Goal: Obtain resource: Obtain resource

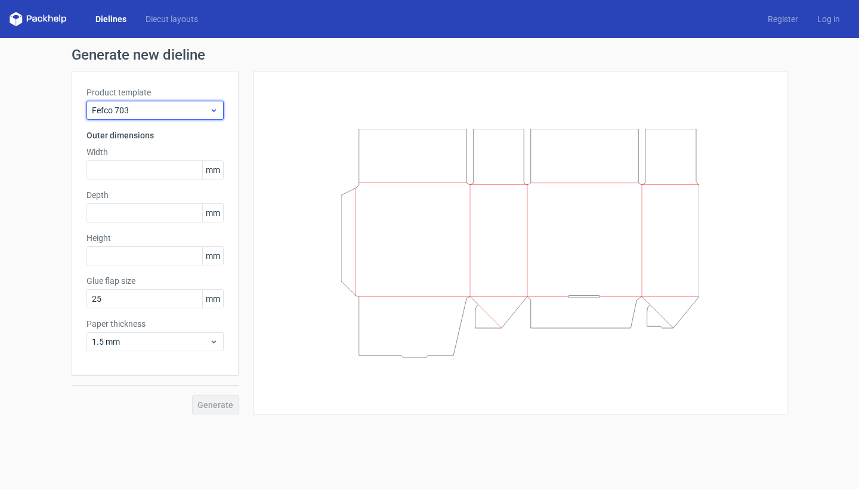
click at [181, 101] on div "Fefco 703" at bounding box center [154, 110] width 137 height 19
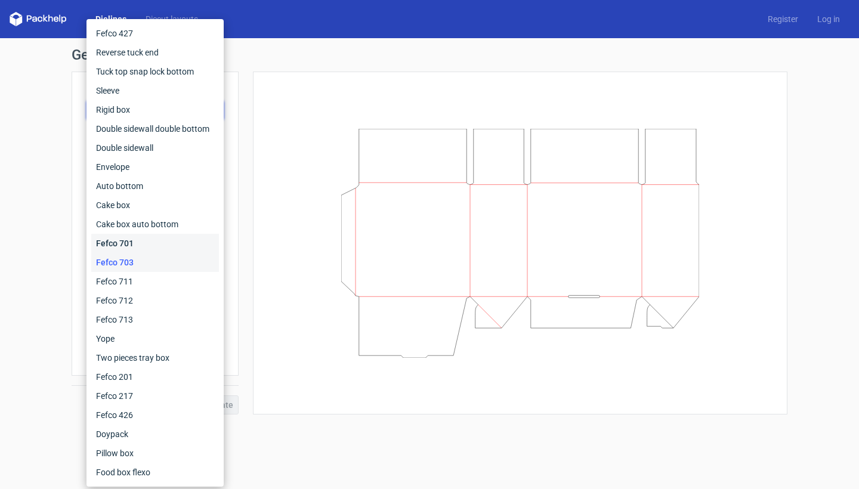
click at [140, 240] on div "Fefco 701" at bounding box center [155, 243] width 128 height 19
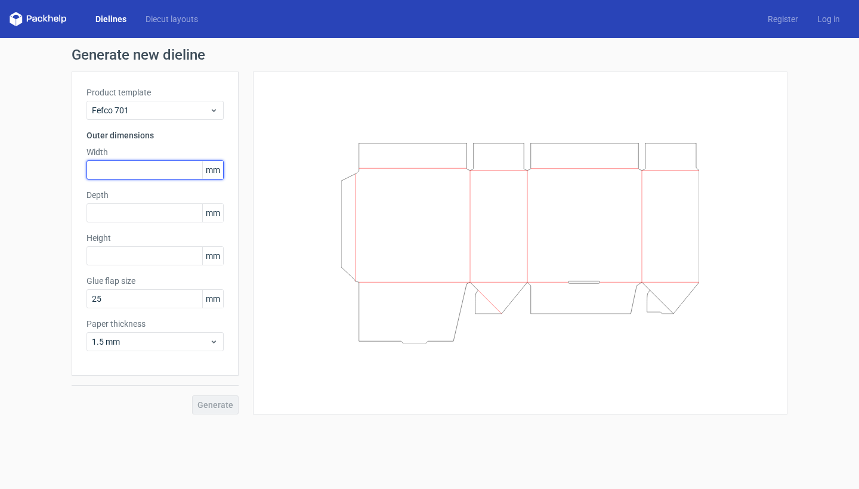
click at [159, 169] on input "text" at bounding box center [154, 169] width 137 height 19
type input "200"
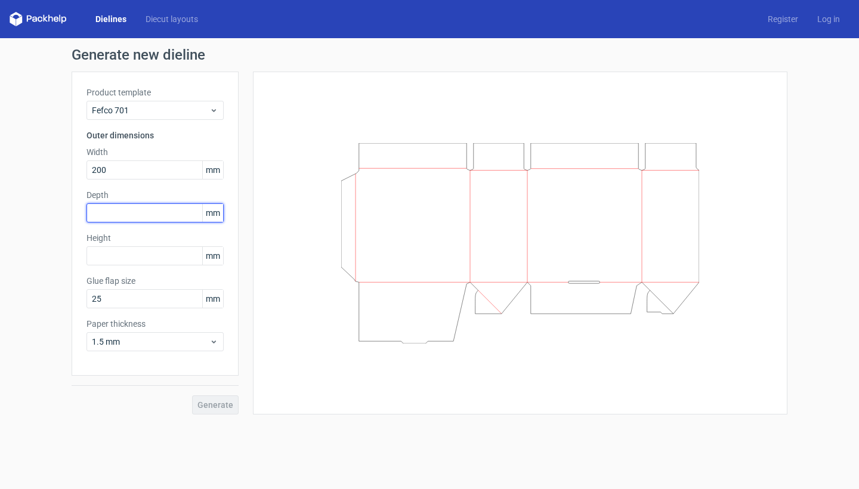
click at [162, 215] on input "text" at bounding box center [154, 212] width 137 height 19
type input "150"
click at [157, 252] on input "text" at bounding box center [154, 255] width 137 height 19
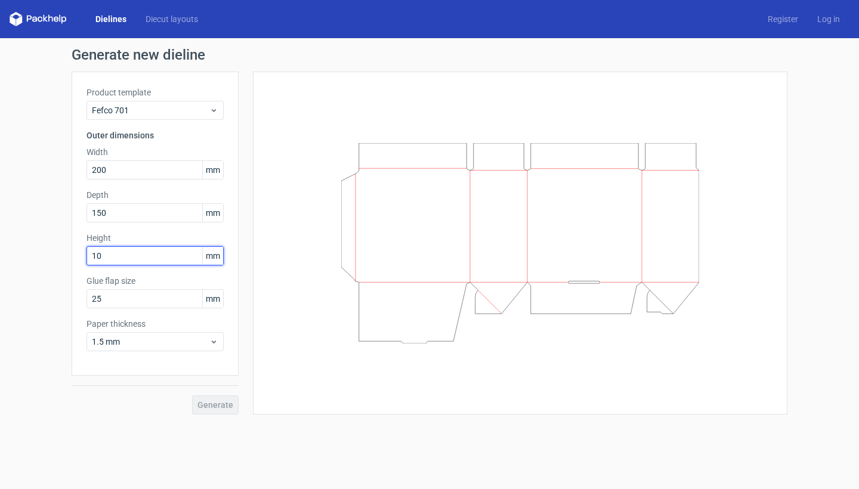
type input "100"
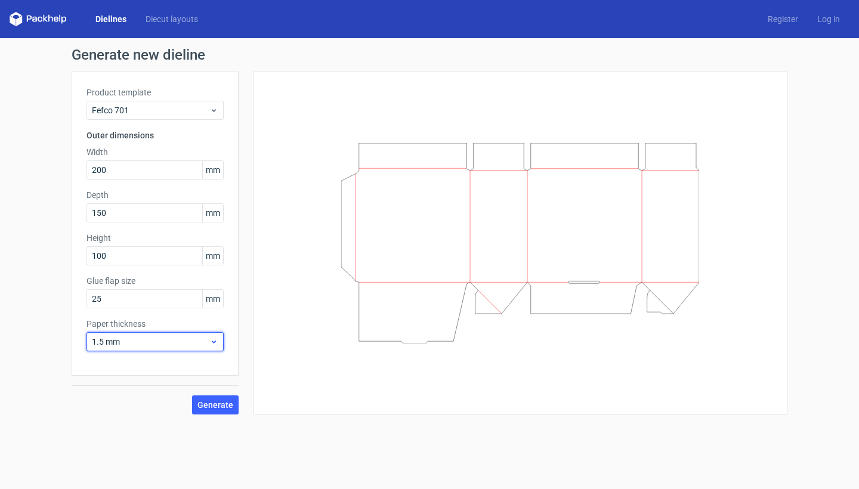
click at [146, 348] on div "1.5 mm" at bounding box center [154, 341] width 137 height 19
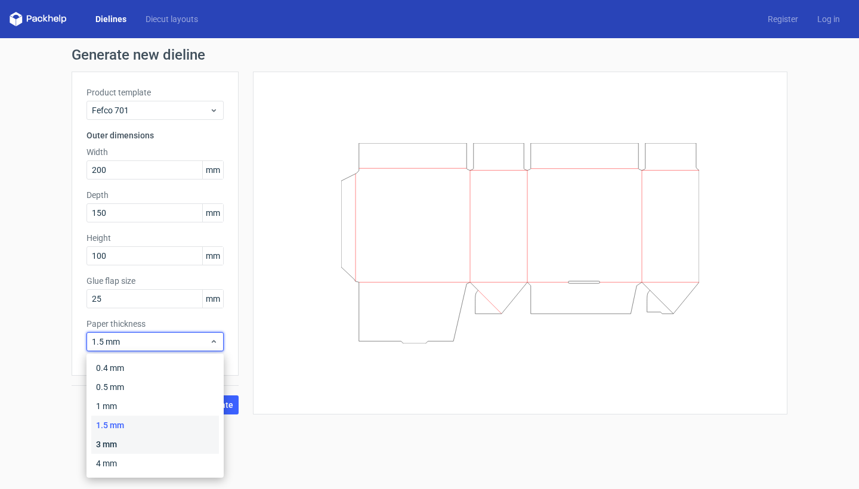
click at [128, 442] on div "3 mm" at bounding box center [155, 444] width 128 height 19
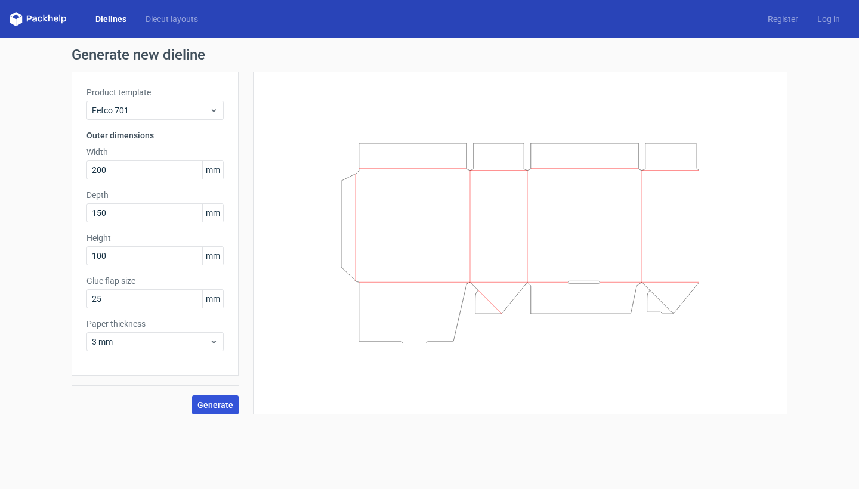
click at [199, 405] on span "Generate" at bounding box center [215, 405] width 36 height 8
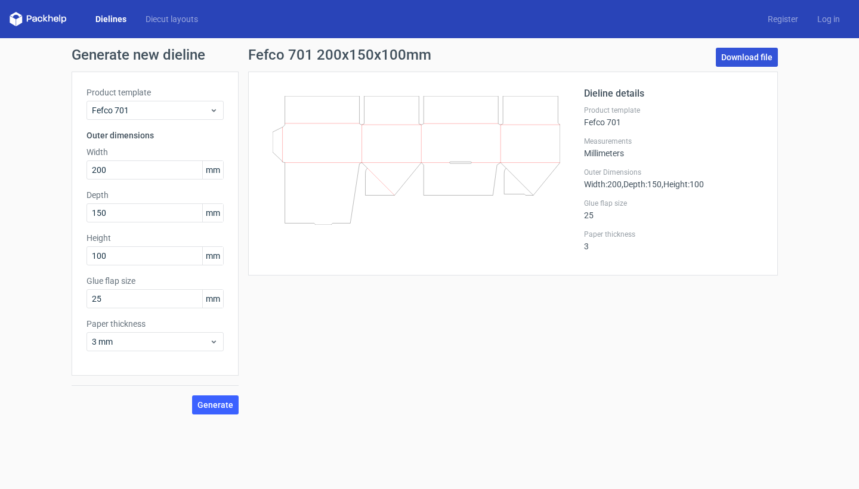
click at [744, 58] on link "Download file" at bounding box center [747, 57] width 62 height 19
click at [116, 177] on input "200" at bounding box center [154, 169] width 137 height 19
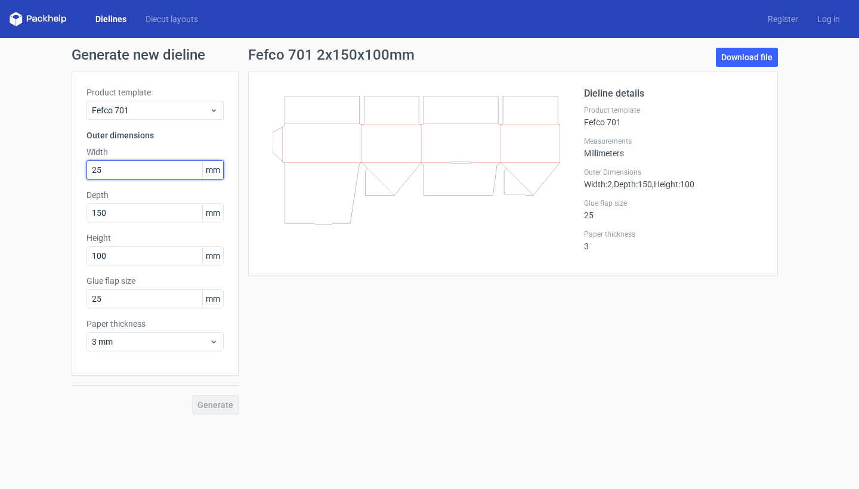
type input "250"
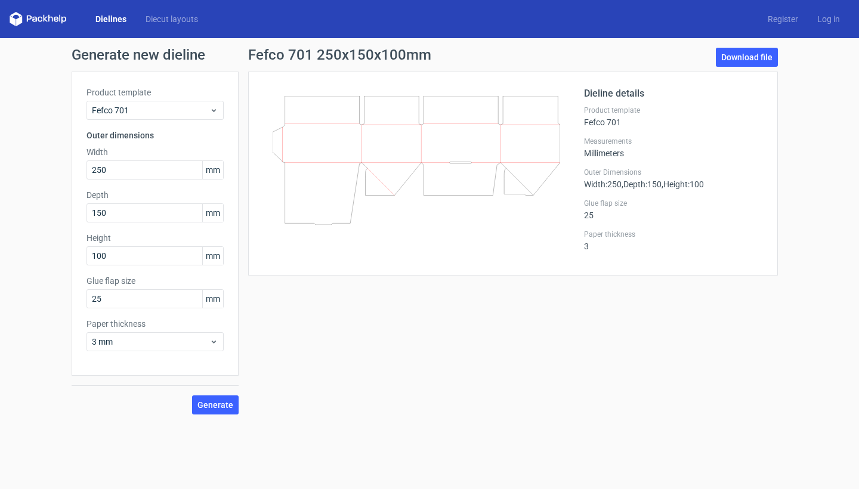
click at [178, 322] on label "Paper thickness" at bounding box center [154, 324] width 137 height 12
click at [209, 398] on button "Generate" at bounding box center [215, 404] width 47 height 19
click at [738, 57] on link "Download file" at bounding box center [747, 57] width 62 height 19
click at [98, 210] on input "150" at bounding box center [154, 212] width 137 height 19
type input "5"
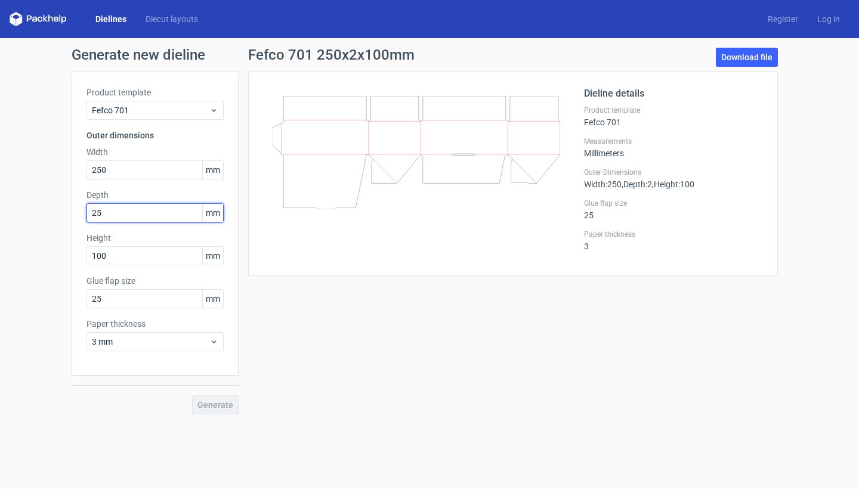
type input "250"
click at [204, 407] on span "Generate" at bounding box center [215, 405] width 36 height 8
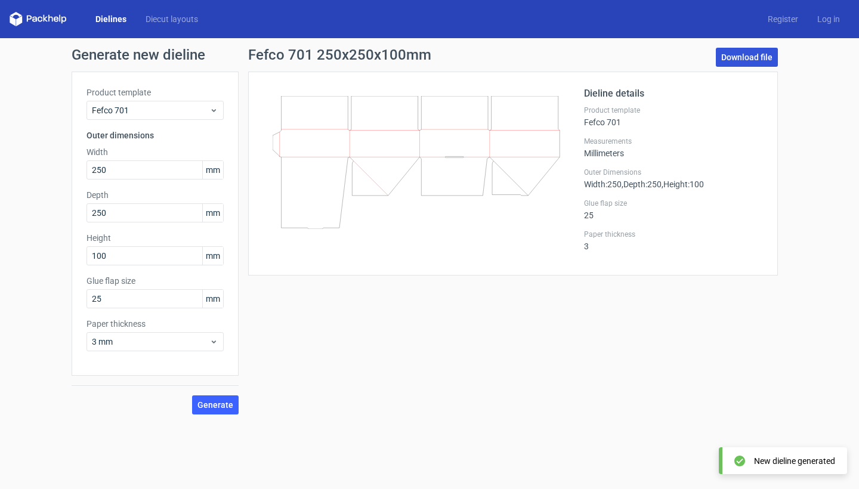
click at [737, 57] on link "Download file" at bounding box center [747, 57] width 62 height 19
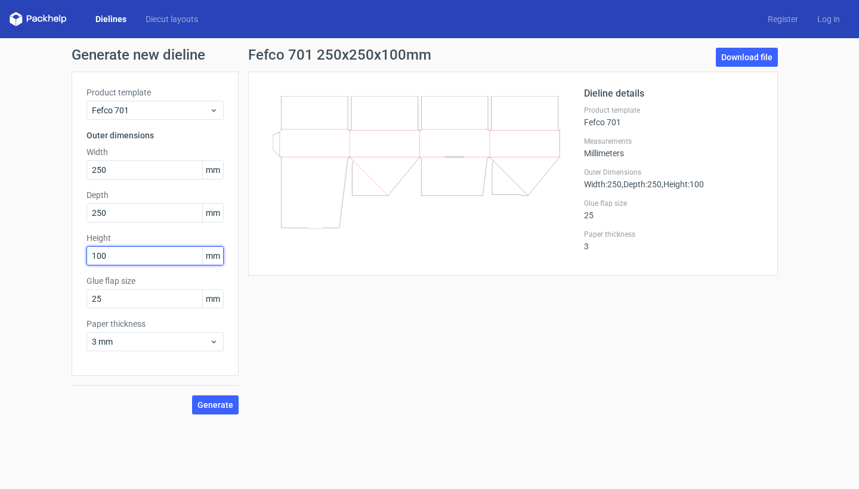
click at [100, 258] on input "100" at bounding box center [154, 255] width 137 height 19
click at [208, 405] on span "Generate" at bounding box center [215, 405] width 36 height 8
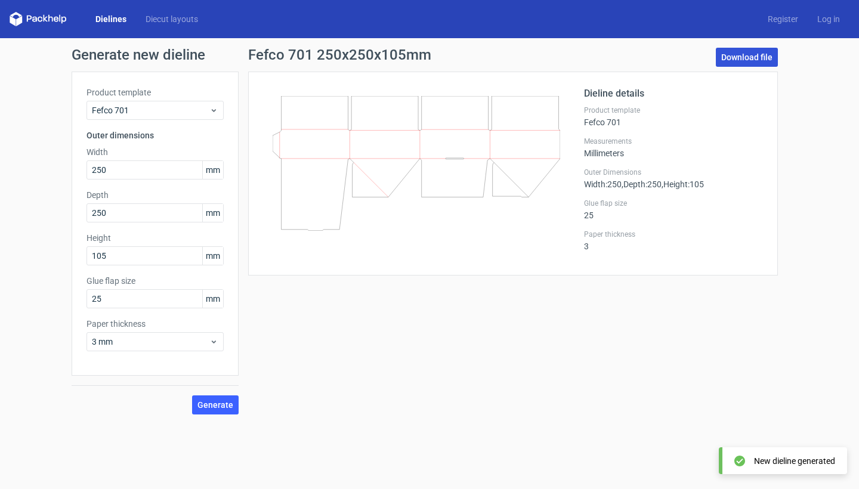
click at [742, 49] on link "Download file" at bounding box center [747, 57] width 62 height 19
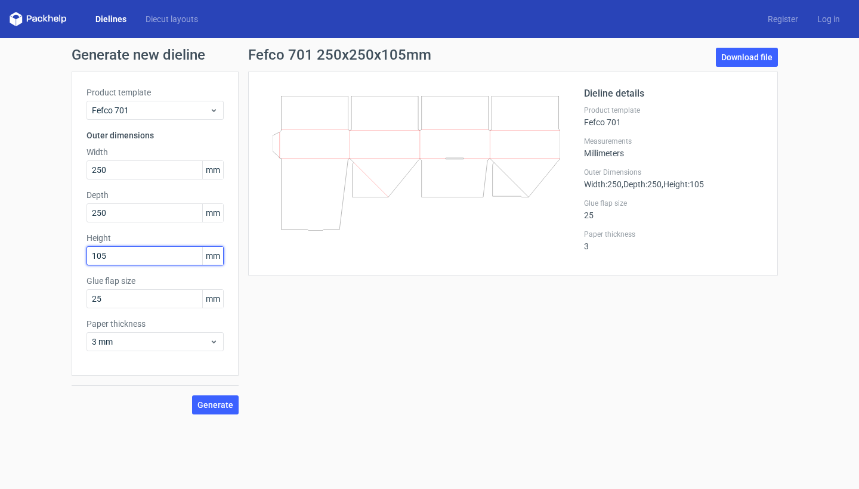
drag, startPoint x: 112, startPoint y: 255, endPoint x: 55, endPoint y: 255, distance: 56.6
click at [55, 255] on div "Generate new dieline Product template Fefco 701 Outer dimensions Width 250 mm D…" at bounding box center [429, 231] width 859 height 386
click at [266, 306] on div "Fefco 701 250x250x200mm Download file Dieline details Product template Fefco 70…" at bounding box center [513, 231] width 549 height 367
click at [212, 403] on span "Generate" at bounding box center [215, 405] width 36 height 8
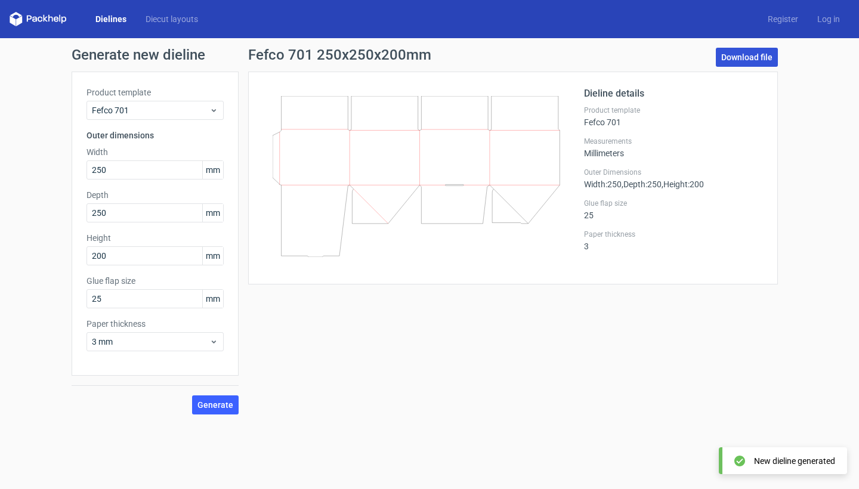
click at [754, 50] on link "Download file" at bounding box center [747, 57] width 62 height 19
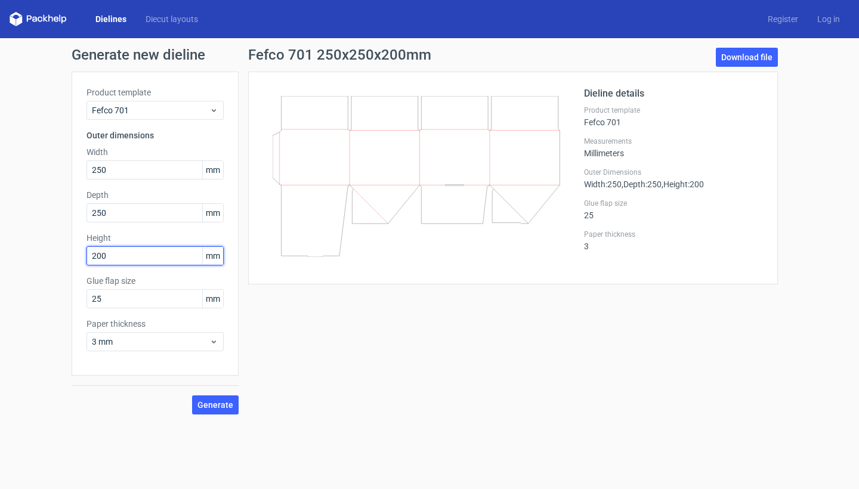
click at [126, 257] on input "200" at bounding box center [154, 255] width 137 height 19
type input "2"
type input "150"
click at [206, 403] on span "Generate" at bounding box center [215, 405] width 36 height 8
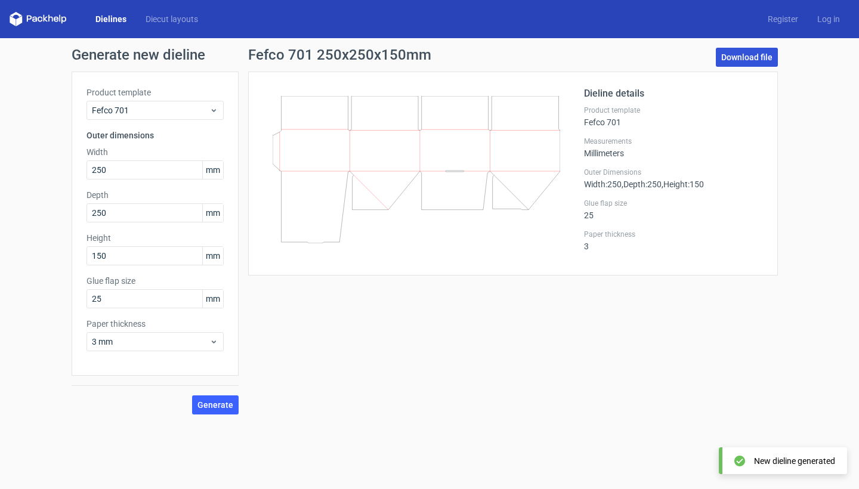
click at [729, 59] on link "Download file" at bounding box center [747, 57] width 62 height 19
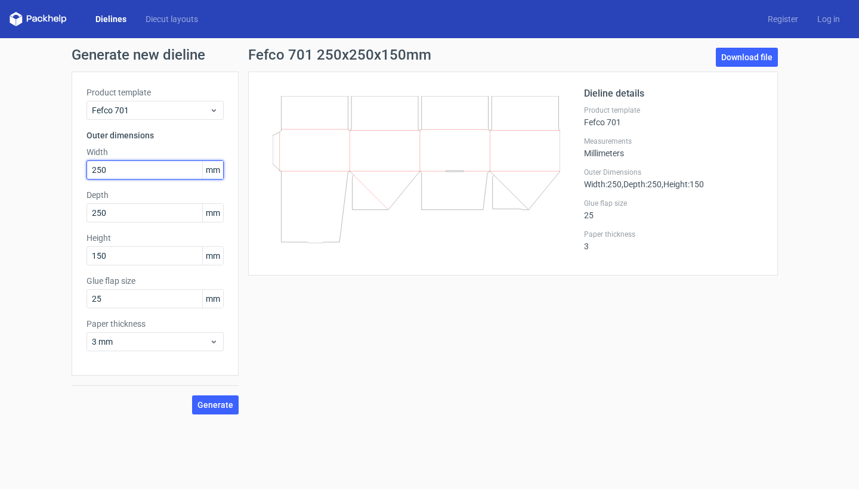
click at [95, 169] on input "250" at bounding box center [154, 169] width 137 height 19
type input "5"
type input "350"
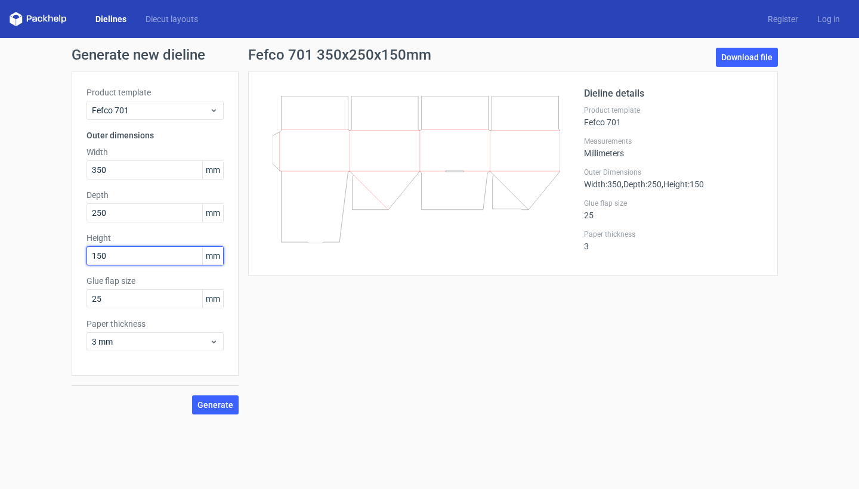
click at [115, 259] on input "150" at bounding box center [154, 255] width 137 height 19
click at [204, 404] on span "Generate" at bounding box center [215, 405] width 36 height 8
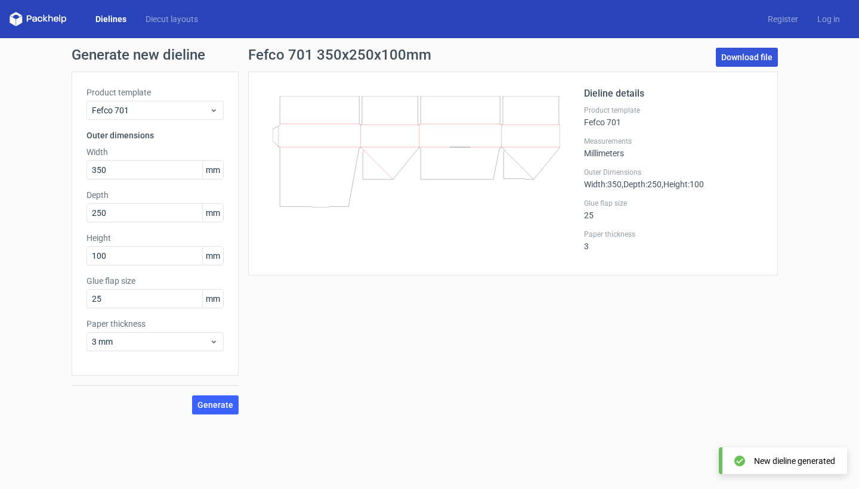
click at [729, 61] on link "Download file" at bounding box center [747, 57] width 62 height 19
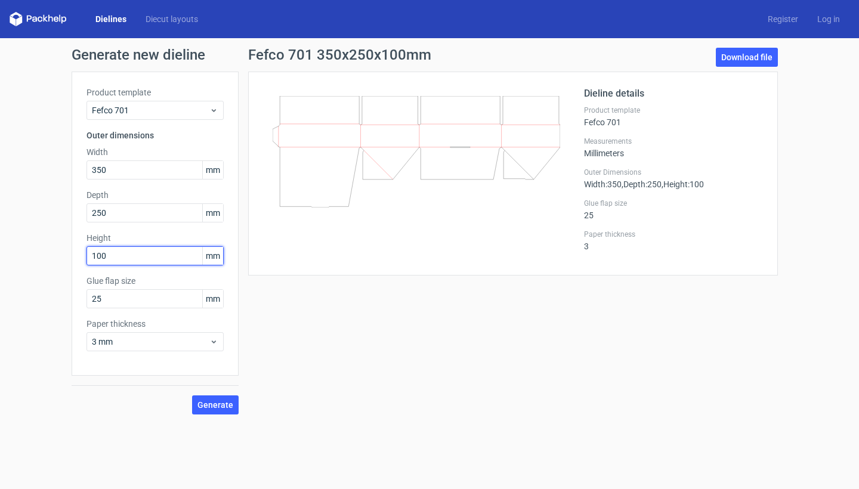
click at [97, 252] on input "100" at bounding box center [154, 255] width 137 height 19
type input "0"
click at [203, 403] on span "Generate" at bounding box center [215, 405] width 36 height 8
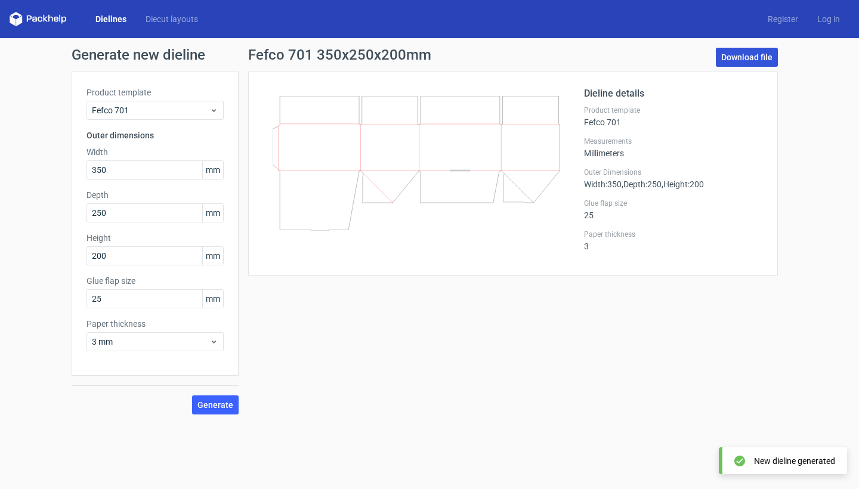
click at [739, 60] on link "Download file" at bounding box center [747, 57] width 62 height 19
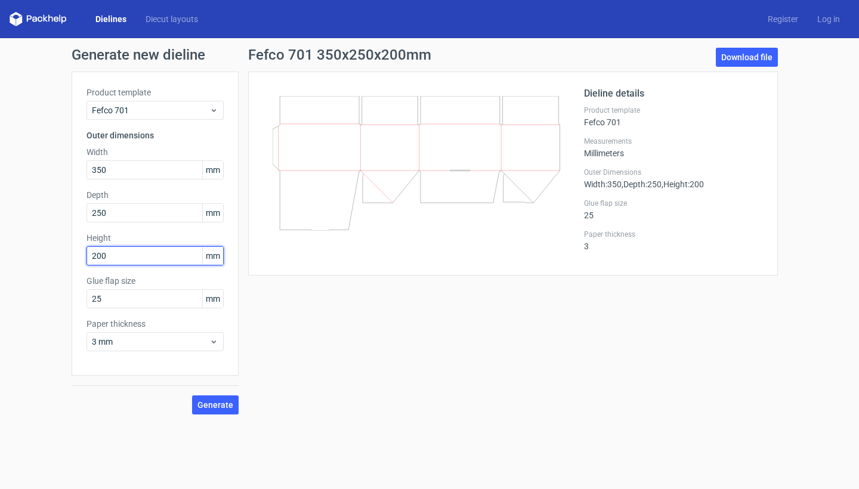
click at [135, 258] on input "200" at bounding box center [154, 255] width 137 height 19
type input "2"
type input "150"
click at [303, 361] on div "Fefco 701 350x250x150mm Download file Dieline details Product template Fefco 70…" at bounding box center [513, 231] width 549 height 367
click at [228, 401] on span "Generate" at bounding box center [215, 405] width 36 height 8
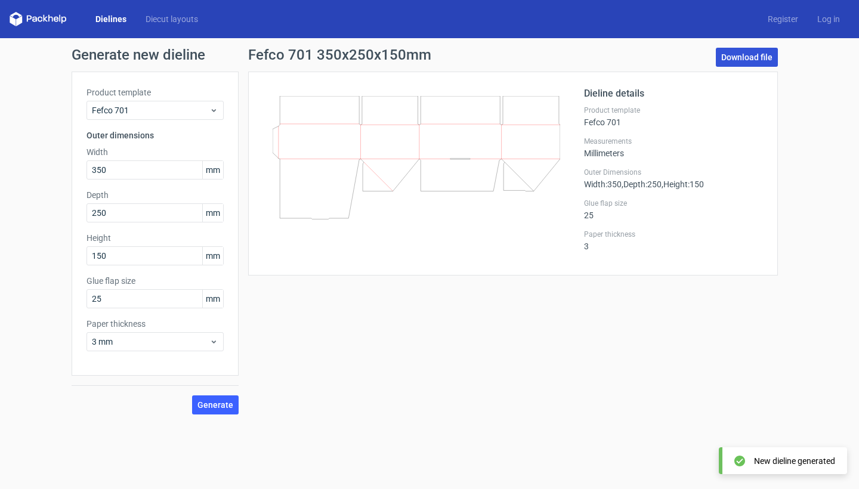
click at [723, 59] on link "Download file" at bounding box center [747, 57] width 62 height 19
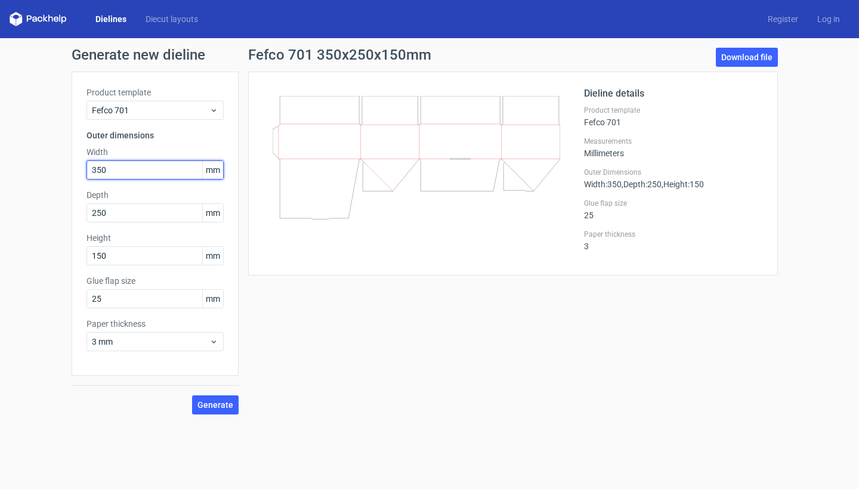
drag, startPoint x: 131, startPoint y: 171, endPoint x: 53, endPoint y: 171, distance: 77.5
click at [53, 171] on div "Generate new dieline Product template Fefco 701 Outer dimensions Width 350 mm D…" at bounding box center [429, 231] width 859 height 386
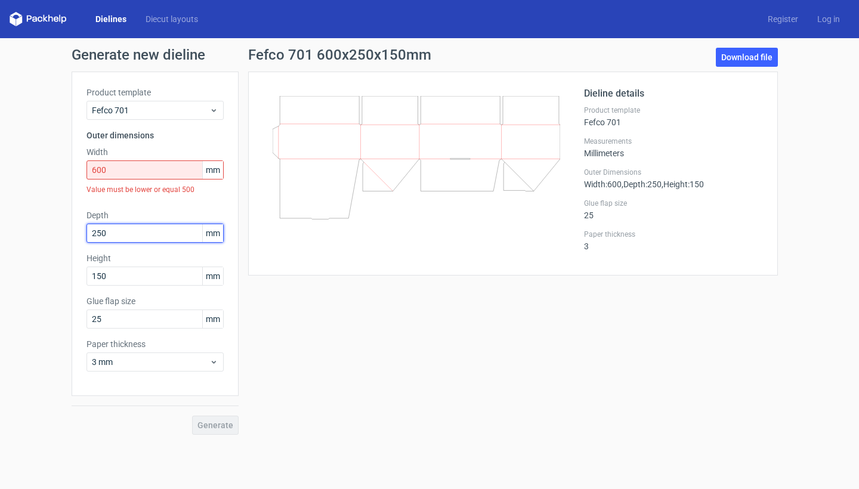
drag, startPoint x: 119, startPoint y: 215, endPoint x: 65, endPoint y: 215, distance: 53.7
click at [65, 215] on div "Generate new dieline Product template Fefco 701 Outer dimensions Width 600 mm V…" at bounding box center [429, 241] width 859 height 406
drag, startPoint x: 110, startPoint y: 172, endPoint x: 92, endPoint y: 172, distance: 18.5
click at [92, 172] on input "600" at bounding box center [154, 169] width 137 height 19
click at [134, 203] on div "Product template Fefco 701 Outer dimensions Width 600 mm Value must be lower or…" at bounding box center [155, 234] width 167 height 324
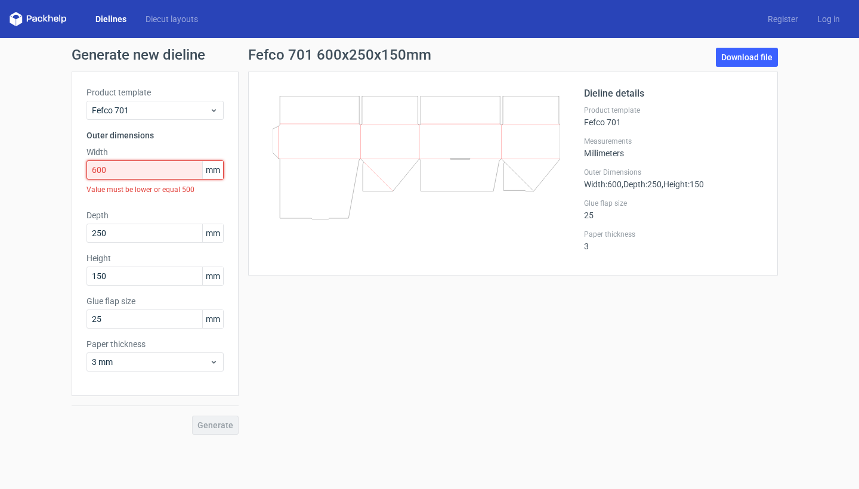
drag, startPoint x: 128, startPoint y: 172, endPoint x: 70, endPoint y: 172, distance: 57.2
click at [70, 172] on div "Generate new dieline Product template Fefco 701 Outer dimensions Width 600 mm V…" at bounding box center [429, 241] width 859 height 406
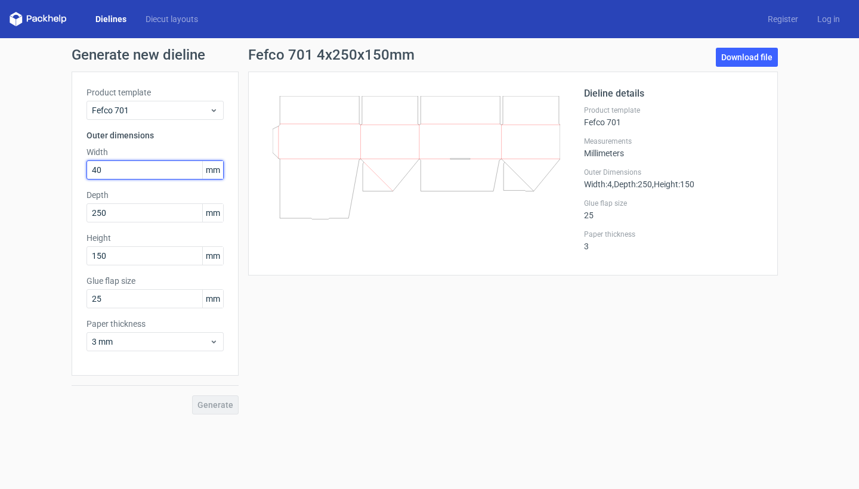
type input "400"
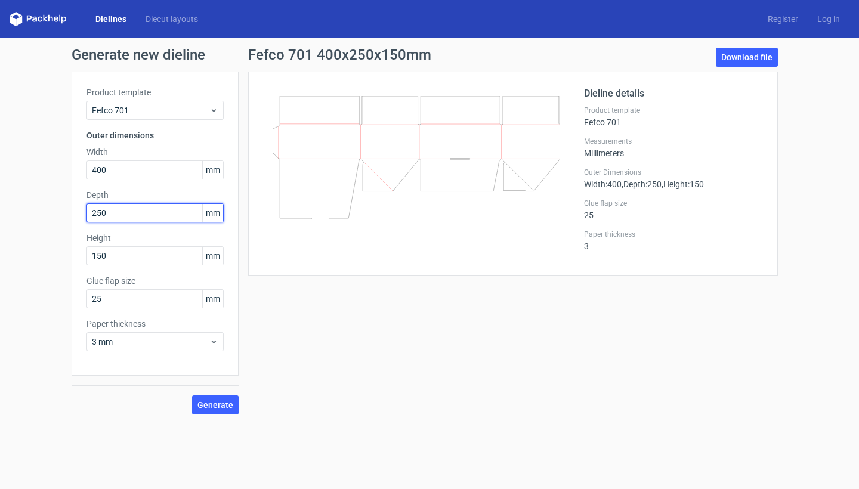
drag, startPoint x: 119, startPoint y: 212, endPoint x: 58, endPoint y: 212, distance: 60.8
click at [58, 212] on div "Generate new dieline Product template Fefco 701 Outer dimensions Width 400 mm D…" at bounding box center [429, 231] width 859 height 386
type input "400"
click at [153, 276] on label "Glue flap size" at bounding box center [154, 281] width 137 height 12
click at [211, 403] on span "Generate" at bounding box center [215, 405] width 36 height 8
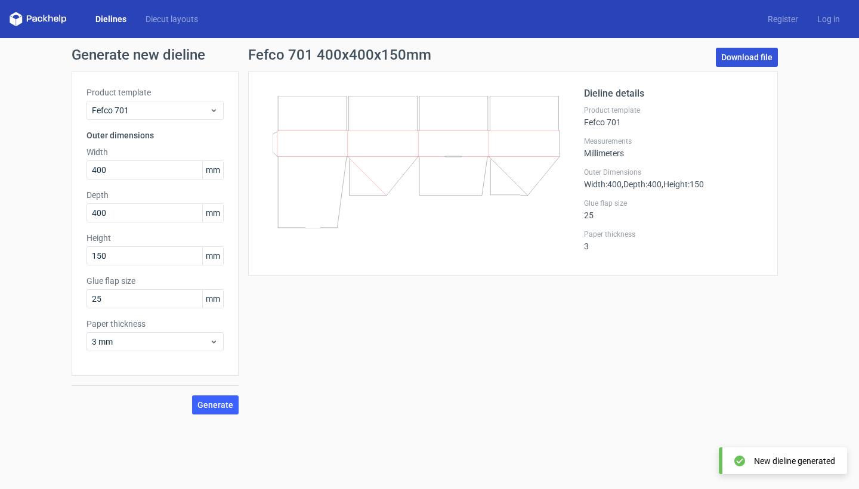
click at [726, 57] on link "Download file" at bounding box center [747, 57] width 62 height 19
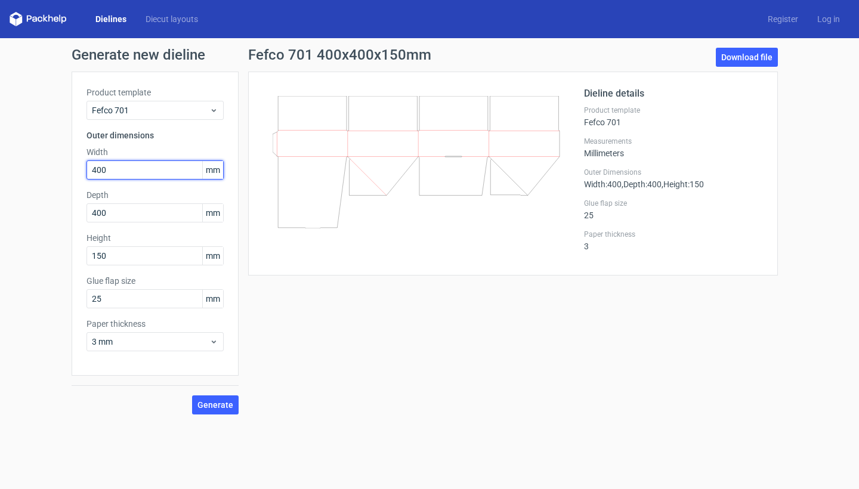
click at [126, 170] on input "400" at bounding box center [154, 169] width 137 height 19
type input "460"
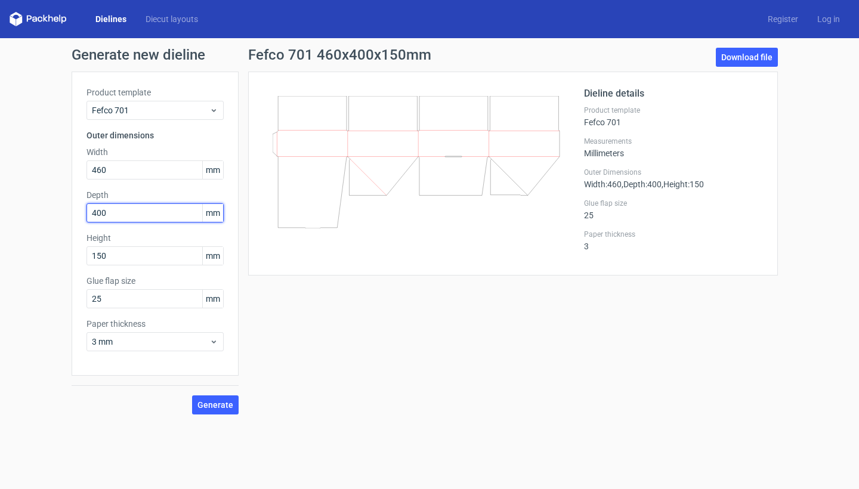
click at [123, 210] on input "400" at bounding box center [154, 212] width 137 height 19
type input "4"
type input "250"
click at [128, 255] on input "150" at bounding box center [154, 255] width 137 height 19
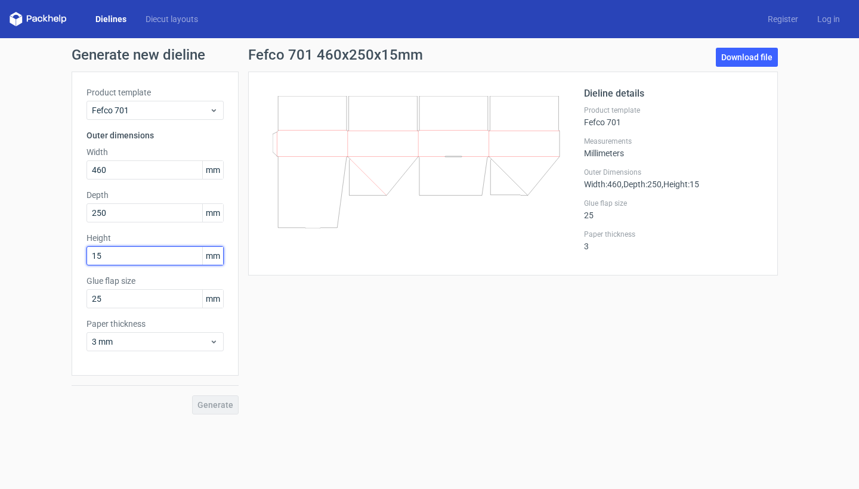
type input "1"
type input "330"
click at [159, 279] on label "Glue flap size" at bounding box center [154, 281] width 137 height 12
click at [216, 405] on span "Generate" at bounding box center [215, 405] width 36 height 8
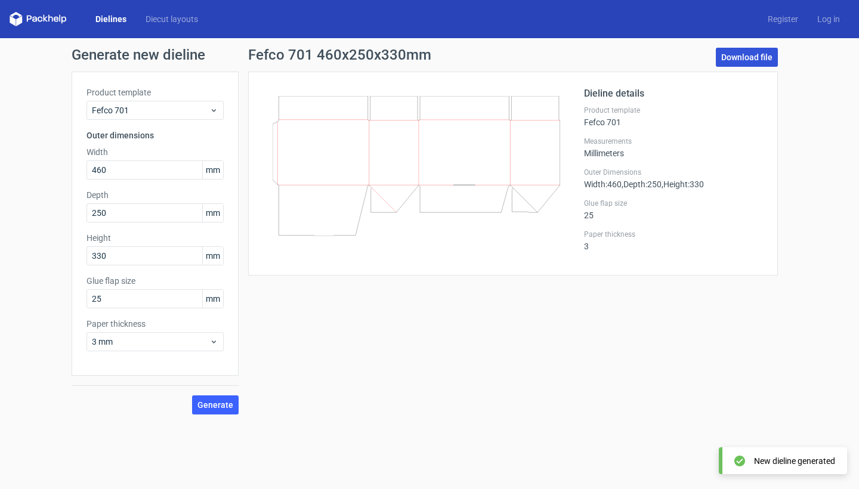
click at [750, 52] on link "Download file" at bounding box center [747, 57] width 62 height 19
